Goal: Information Seeking & Learning: Find specific fact

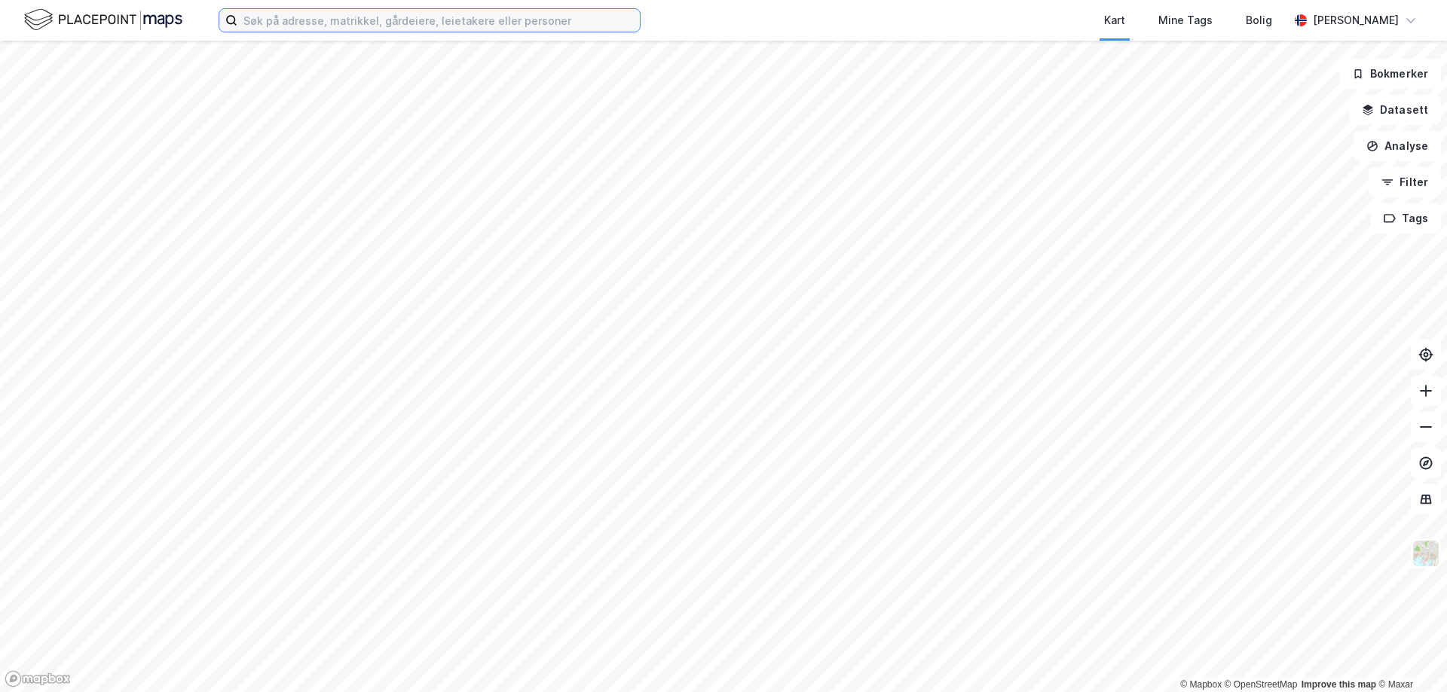
click at [486, 14] on input at bounding box center [438, 20] width 402 height 23
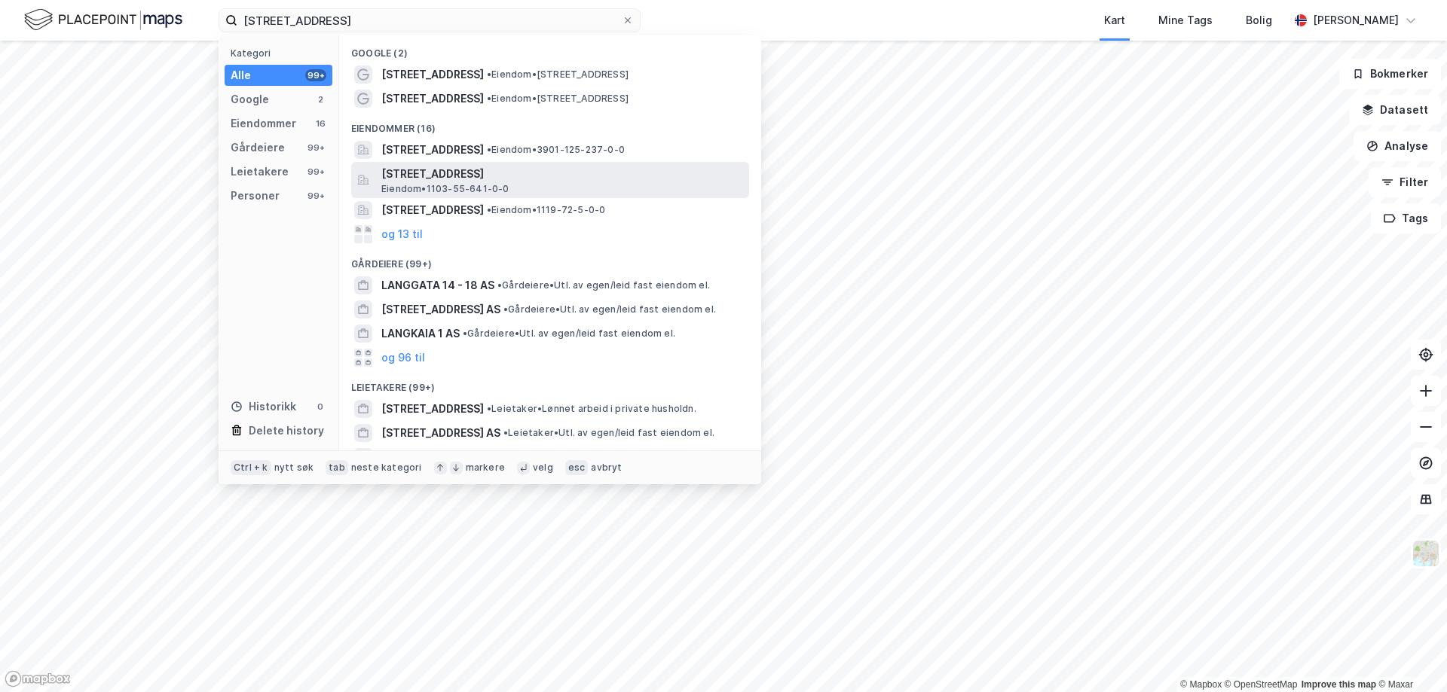
click at [441, 171] on span "[STREET_ADDRESS]" at bounding box center [562, 174] width 362 height 18
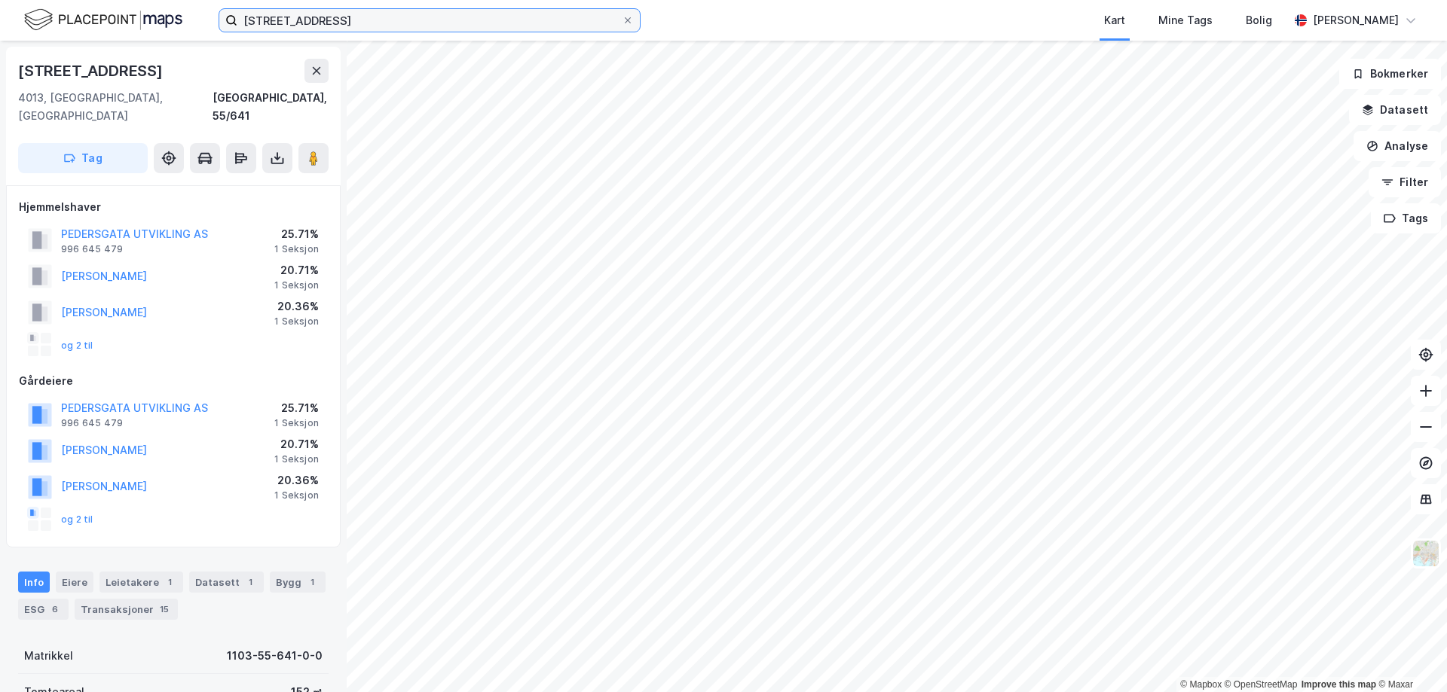
click at [360, 25] on input "[STREET_ADDRESS]" at bounding box center [429, 20] width 384 height 23
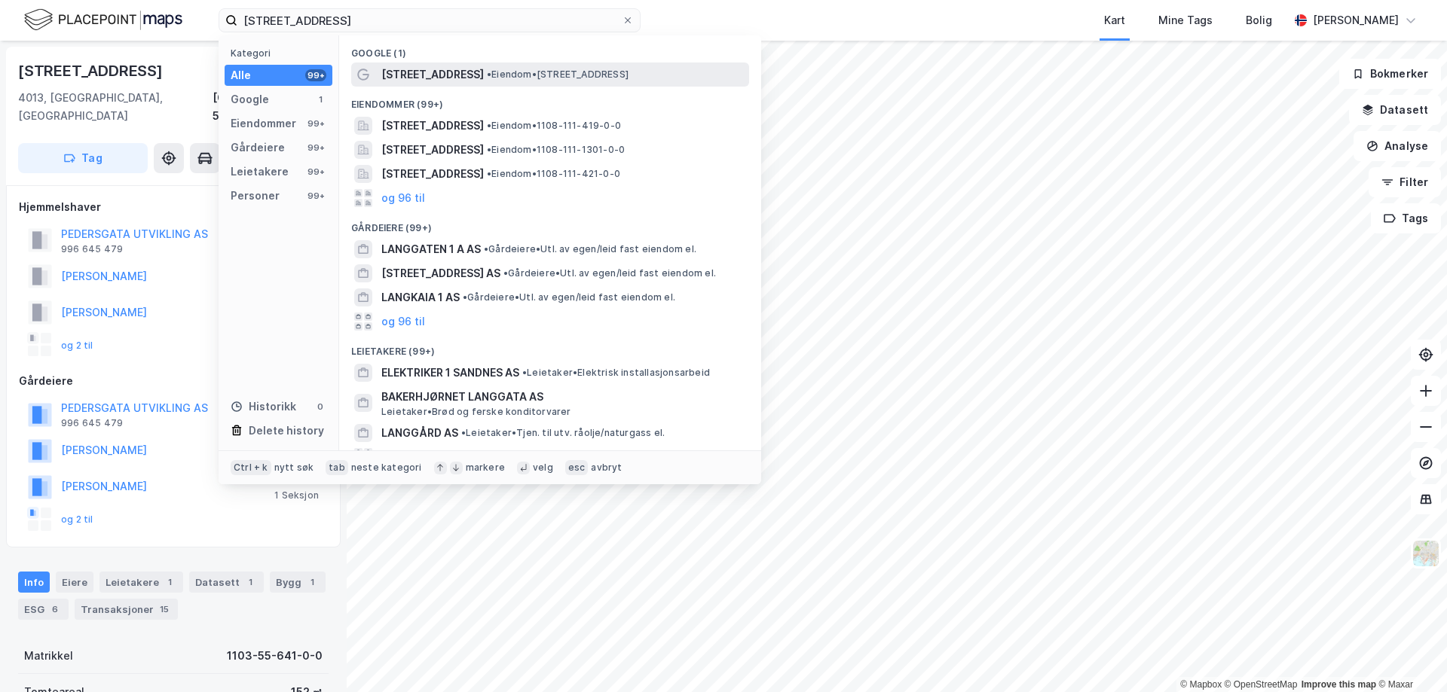
click at [423, 72] on span "[STREET_ADDRESS]" at bounding box center [432, 75] width 102 height 18
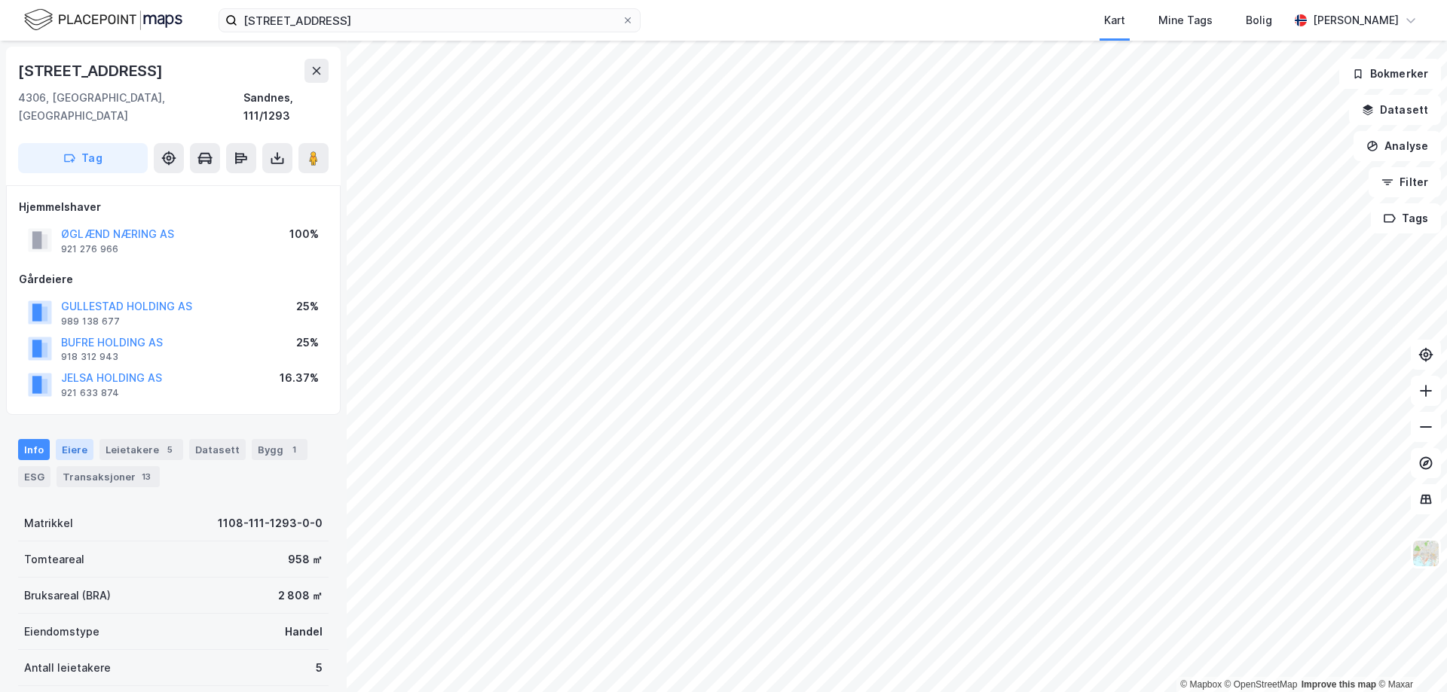
click at [72, 439] on div "Eiere" at bounding box center [75, 449] width 38 height 21
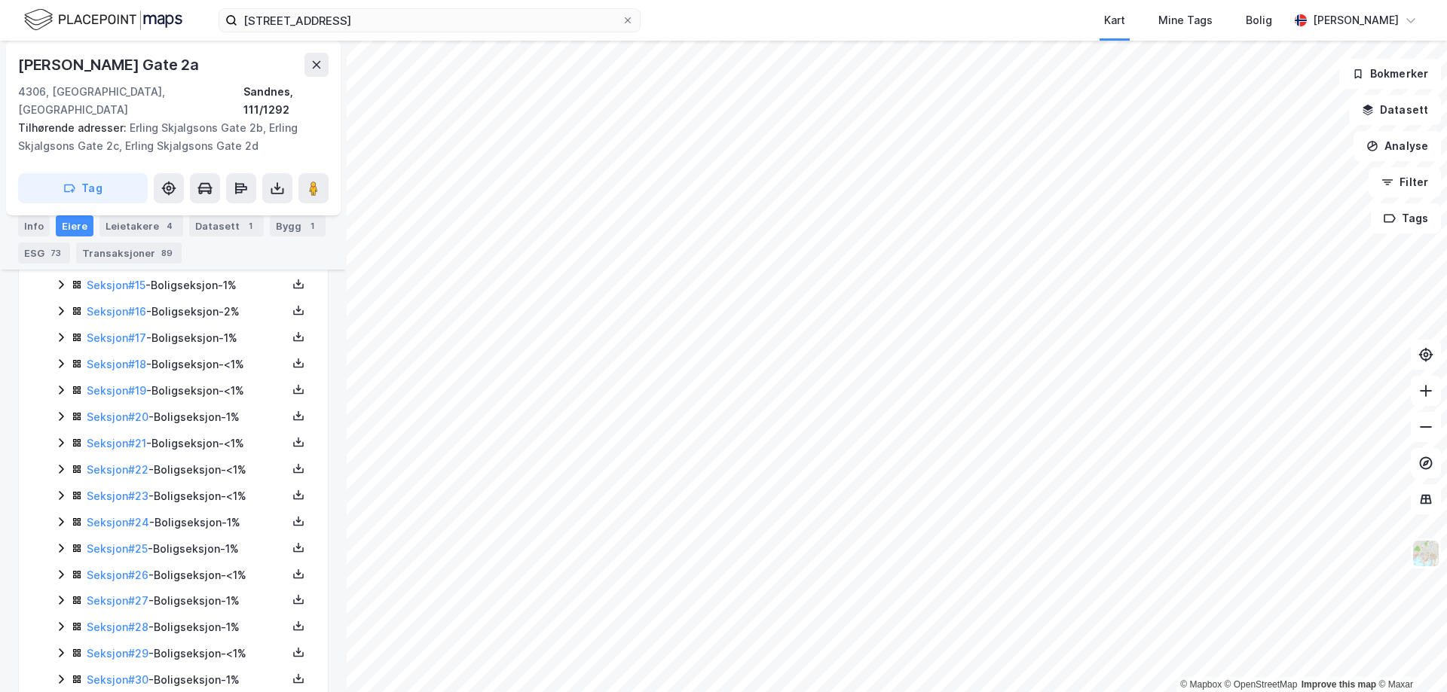
scroll to position [904, 0]
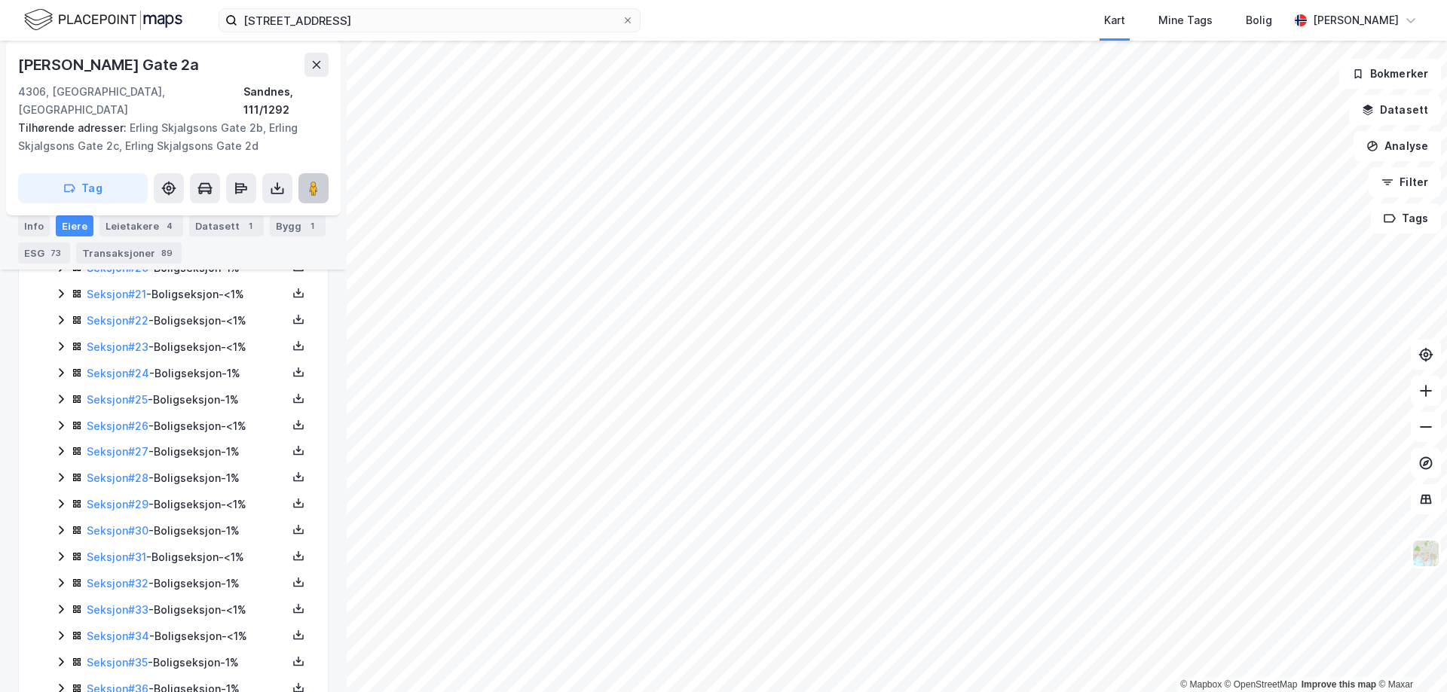
click at [307, 181] on icon at bounding box center [313, 188] width 15 height 15
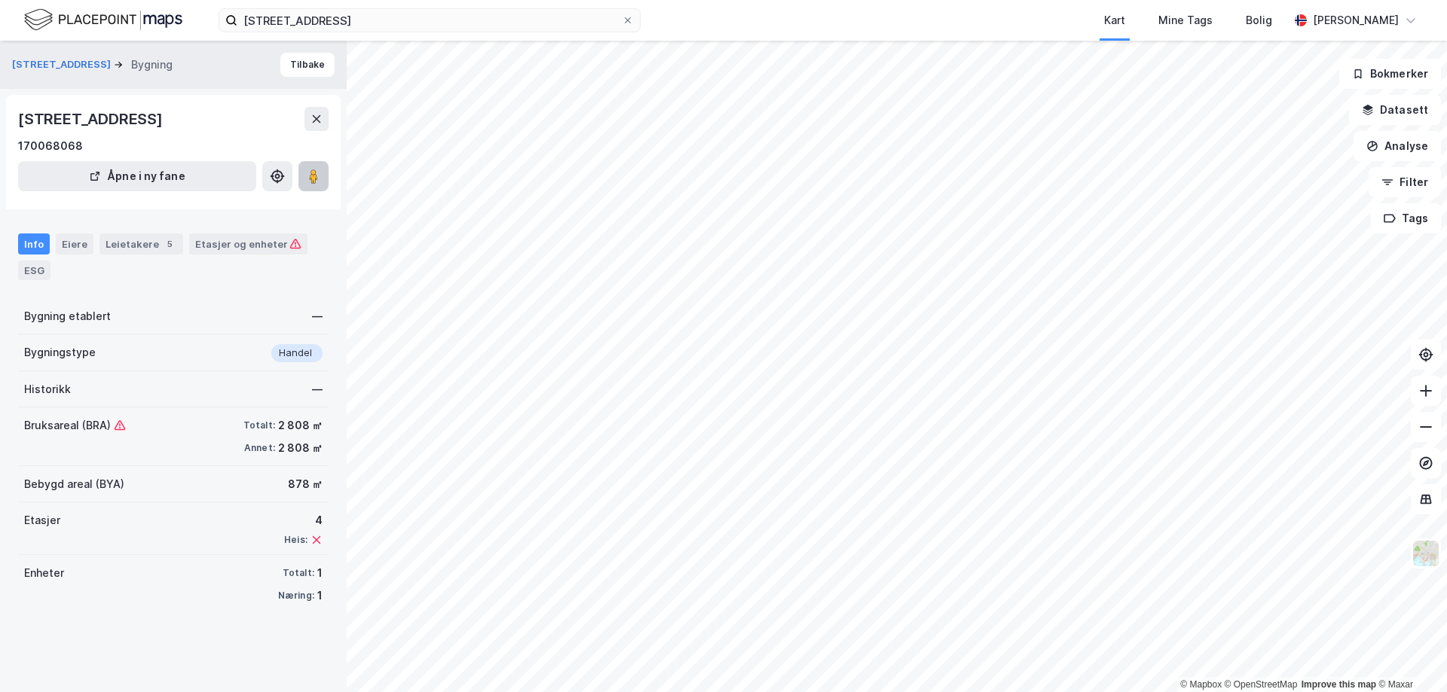
click at [319, 170] on icon at bounding box center [313, 176] width 15 height 15
click at [334, 22] on input "[STREET_ADDRESS]" at bounding box center [429, 20] width 384 height 23
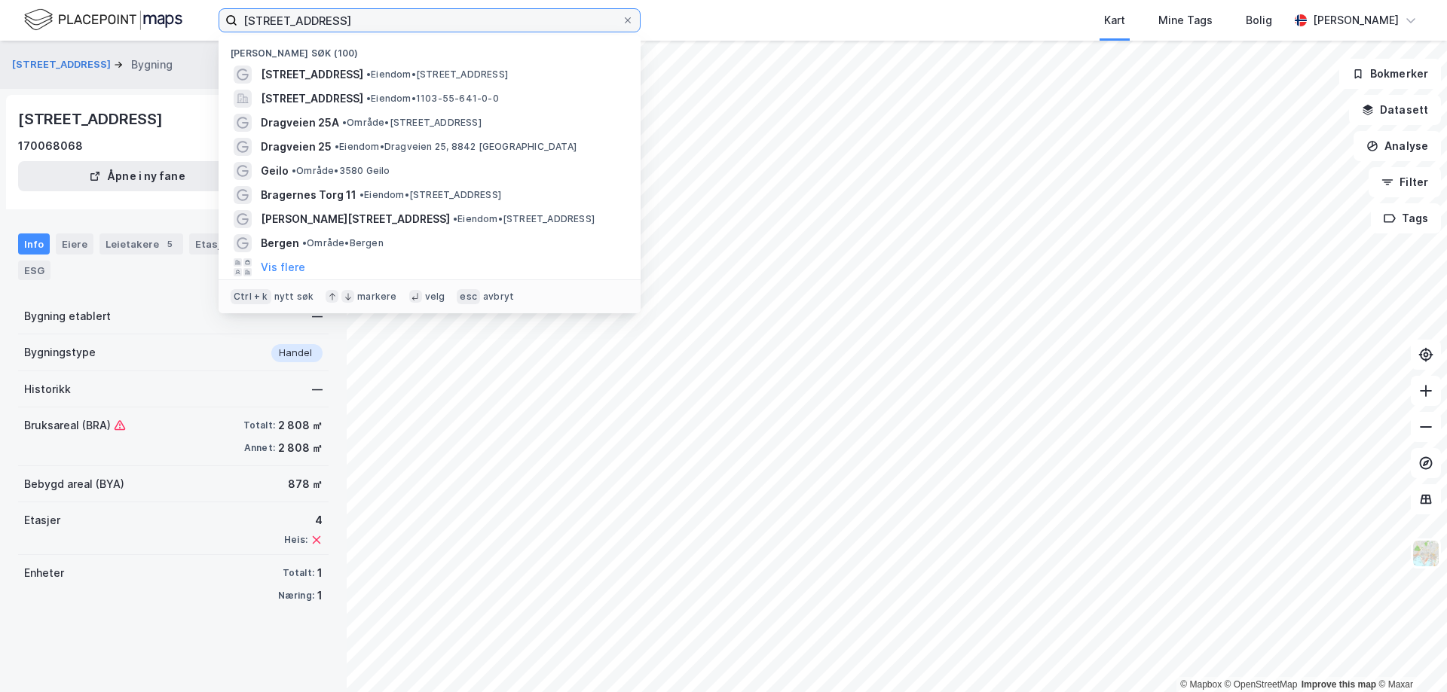
click at [334, 22] on input "[STREET_ADDRESS]" at bounding box center [429, 20] width 384 height 23
paste input "Nedre [STREET_ADDRESS]"
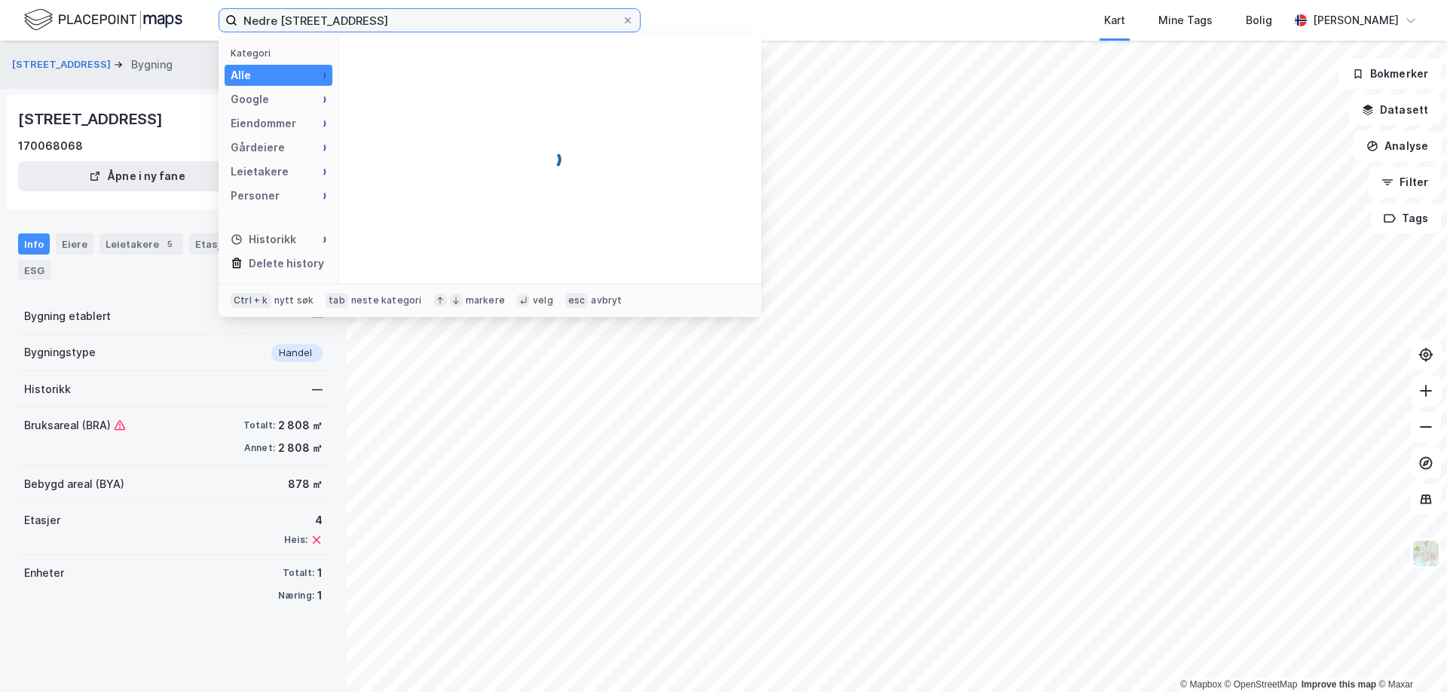
type input "Nedre [STREET_ADDRESS]"
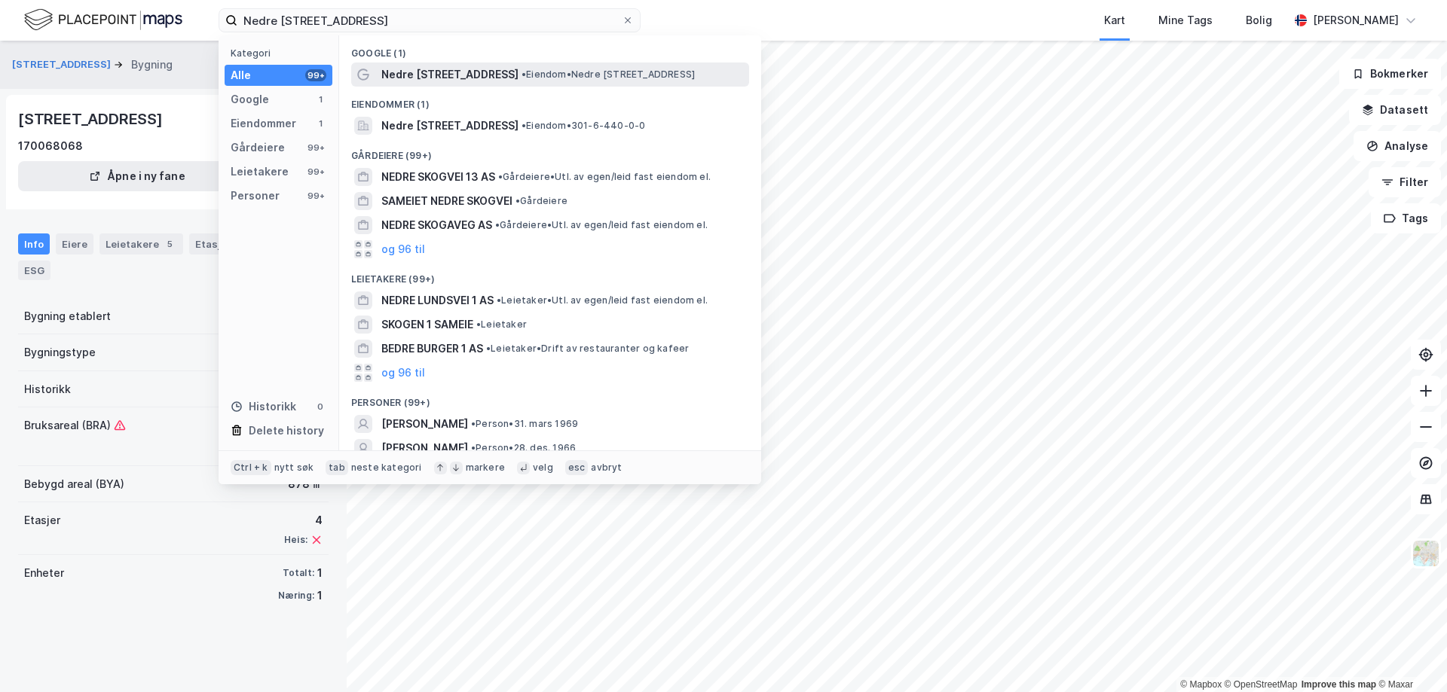
click at [423, 75] on span "Nedre [STREET_ADDRESS]" at bounding box center [449, 75] width 137 height 18
